Goal: Find specific page/section: Find specific page/section

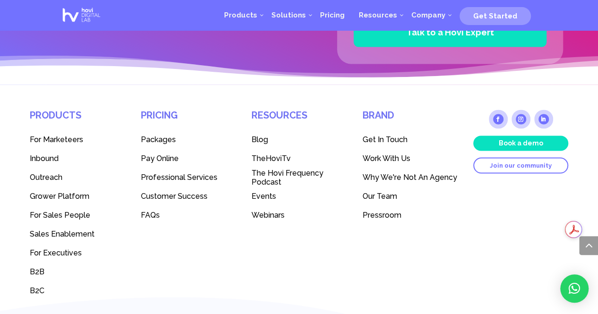
scroll to position [2607, 0]
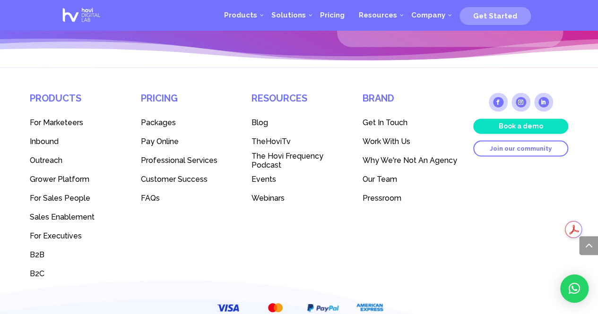
click at [391, 139] on span "Work With Us" at bounding box center [386, 141] width 48 height 9
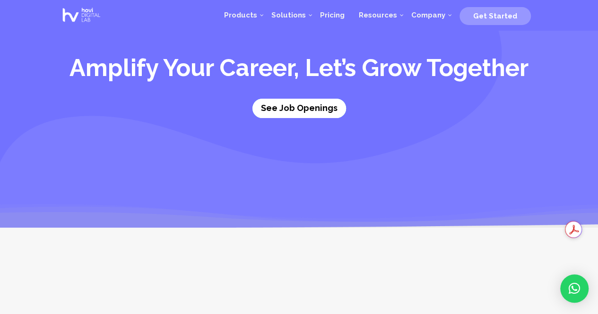
click at [314, 102] on link "See Job Openings" at bounding box center [299, 108] width 94 height 19
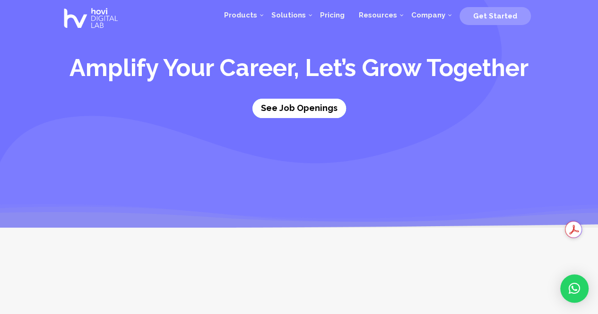
click at [297, 104] on link "See Job Openings" at bounding box center [299, 108] width 94 height 19
